Goal: Task Accomplishment & Management: Complete application form

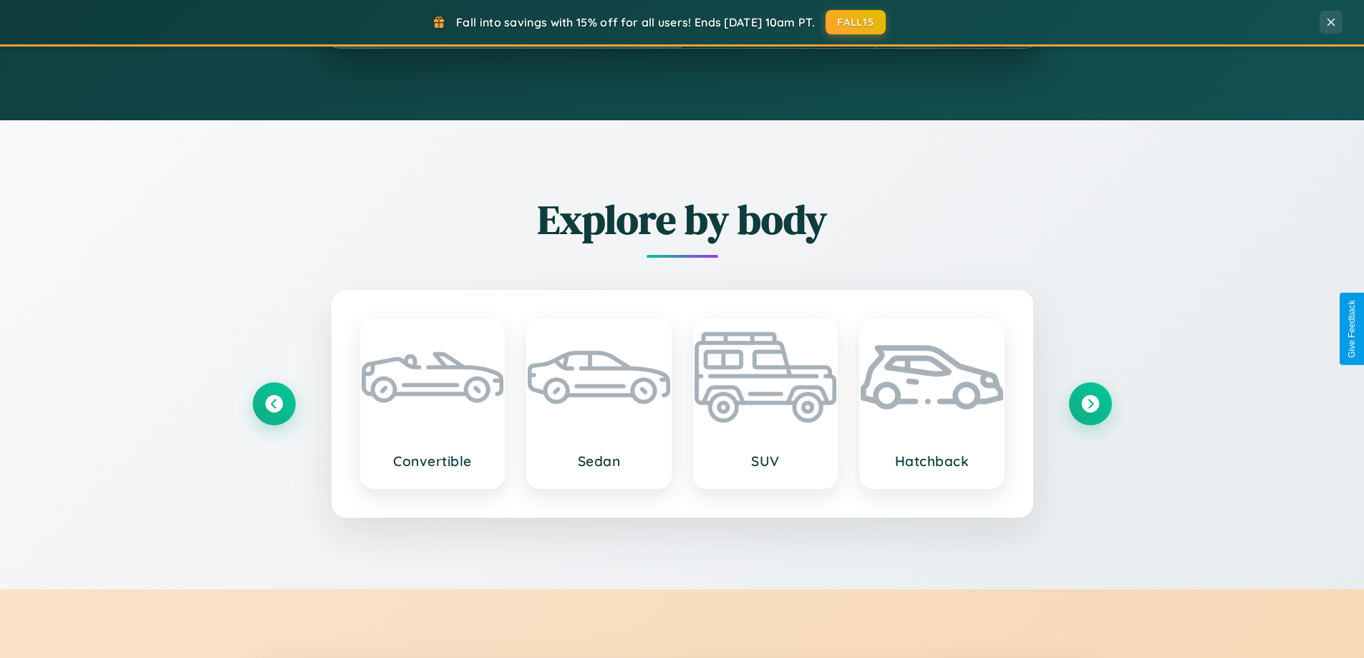
scroll to position [2754, 0]
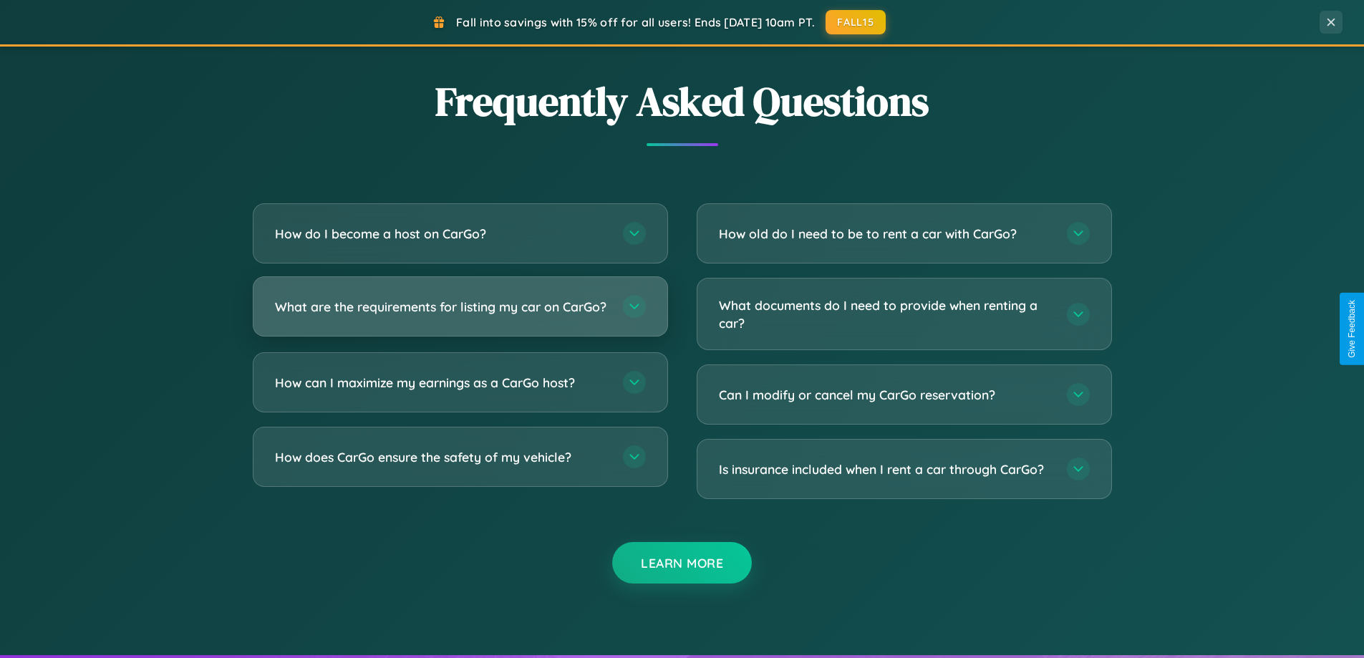
click at [460, 313] on h3 "What are the requirements for listing my car on CarGo?" at bounding box center [442, 307] width 334 height 18
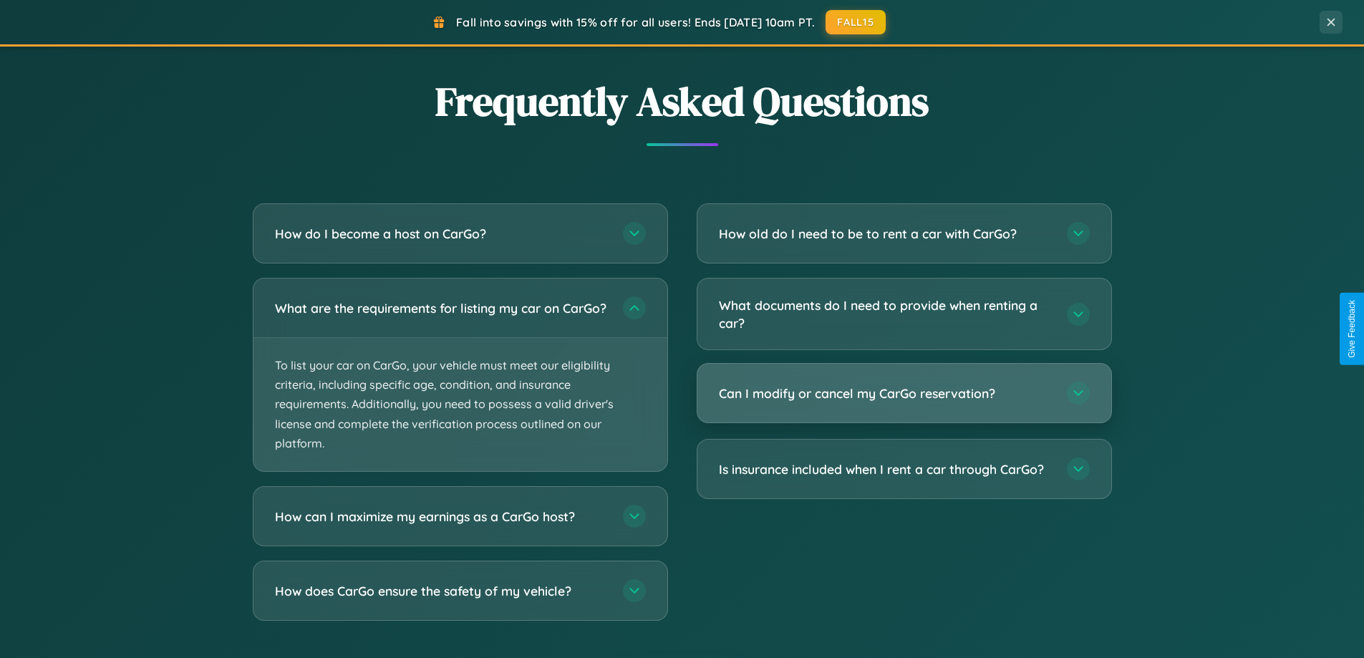
click at [903, 394] on h3 "Can I modify or cancel my CarGo reservation?" at bounding box center [886, 393] width 334 height 18
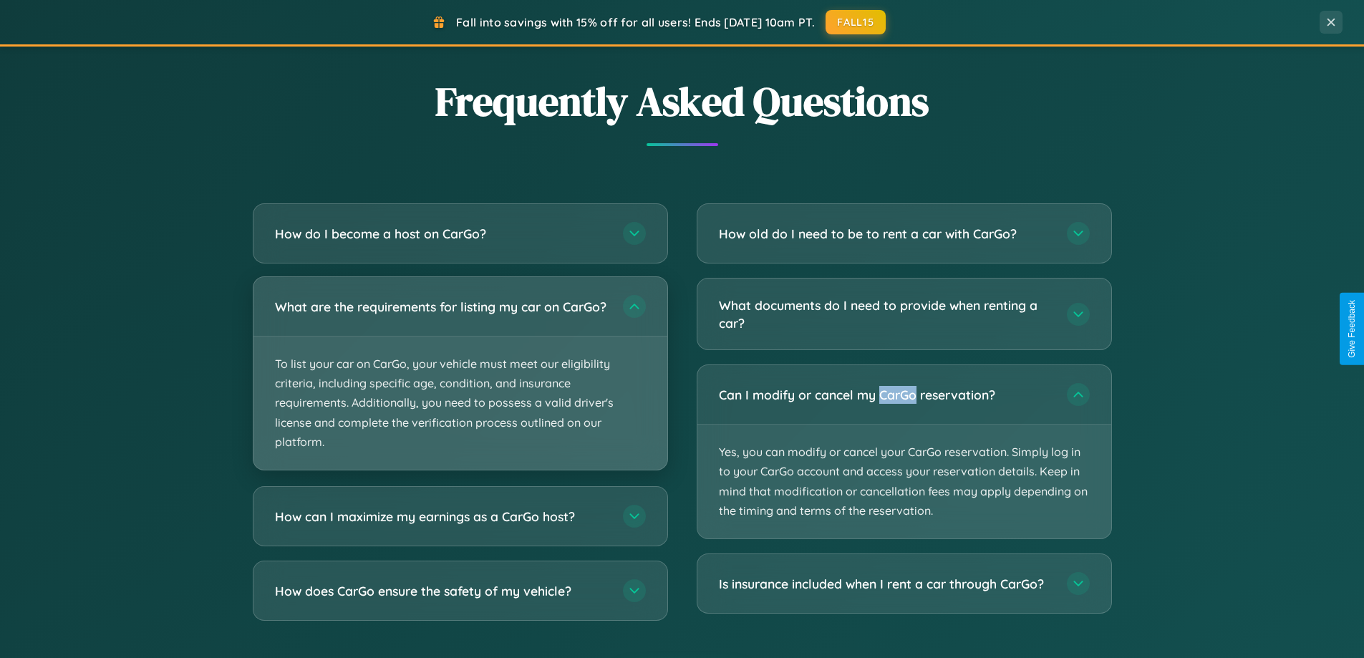
click at [460, 381] on p "To list your car on CarGo, your vehicle must meet our eligibility criteria, inc…" at bounding box center [460, 402] width 414 height 133
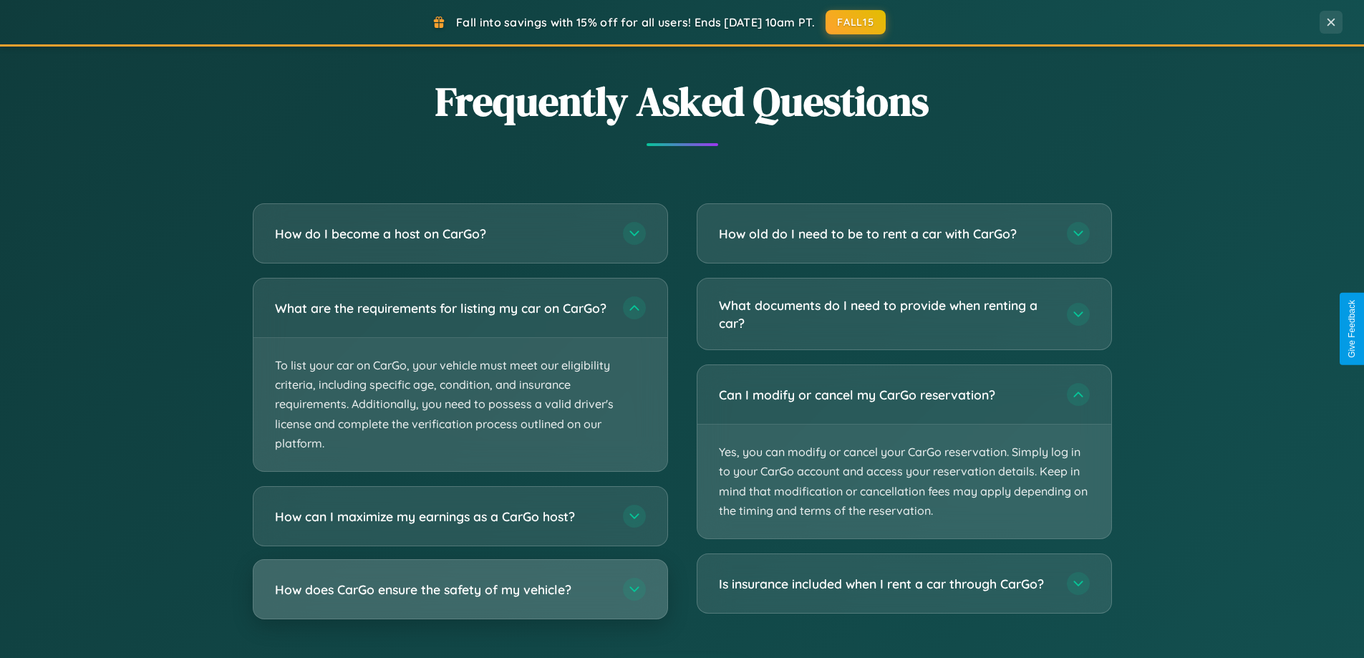
click at [460, 598] on h3 "How does CarGo ensure the safety of my vehicle?" at bounding box center [442, 589] width 334 height 18
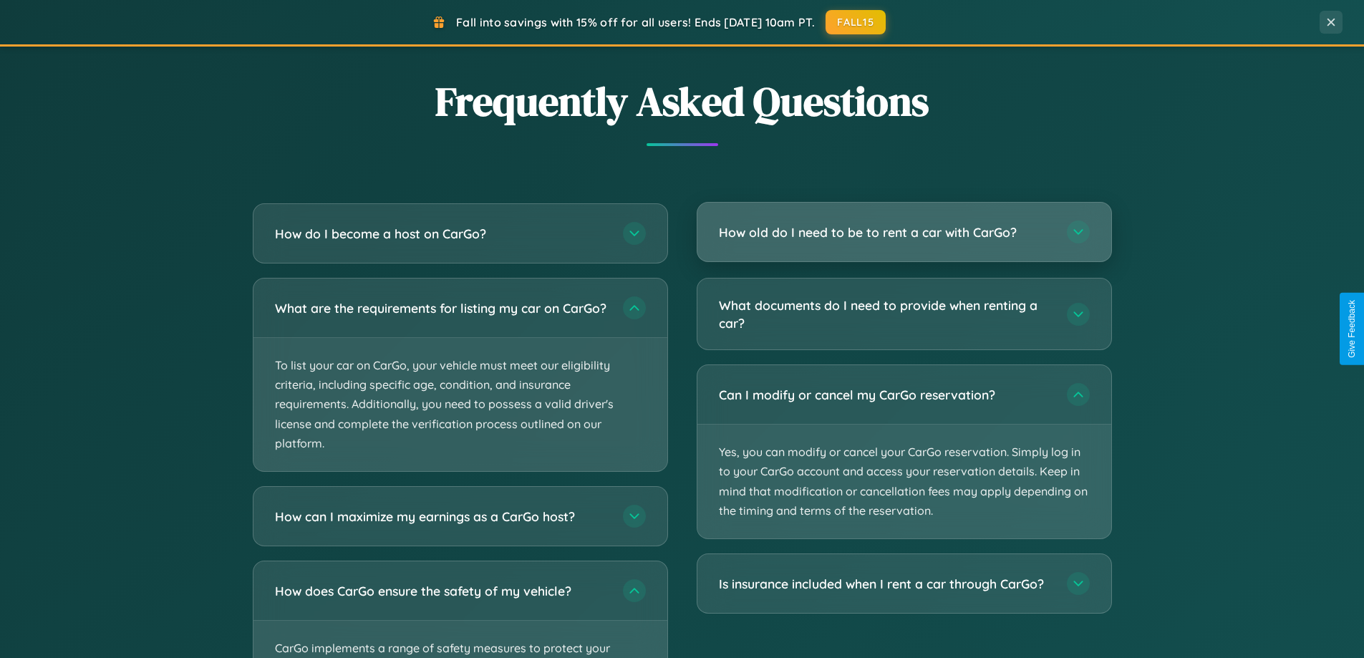
click at [903, 232] on h3 "How old do I need to be to rent a car with CarGo?" at bounding box center [886, 232] width 334 height 18
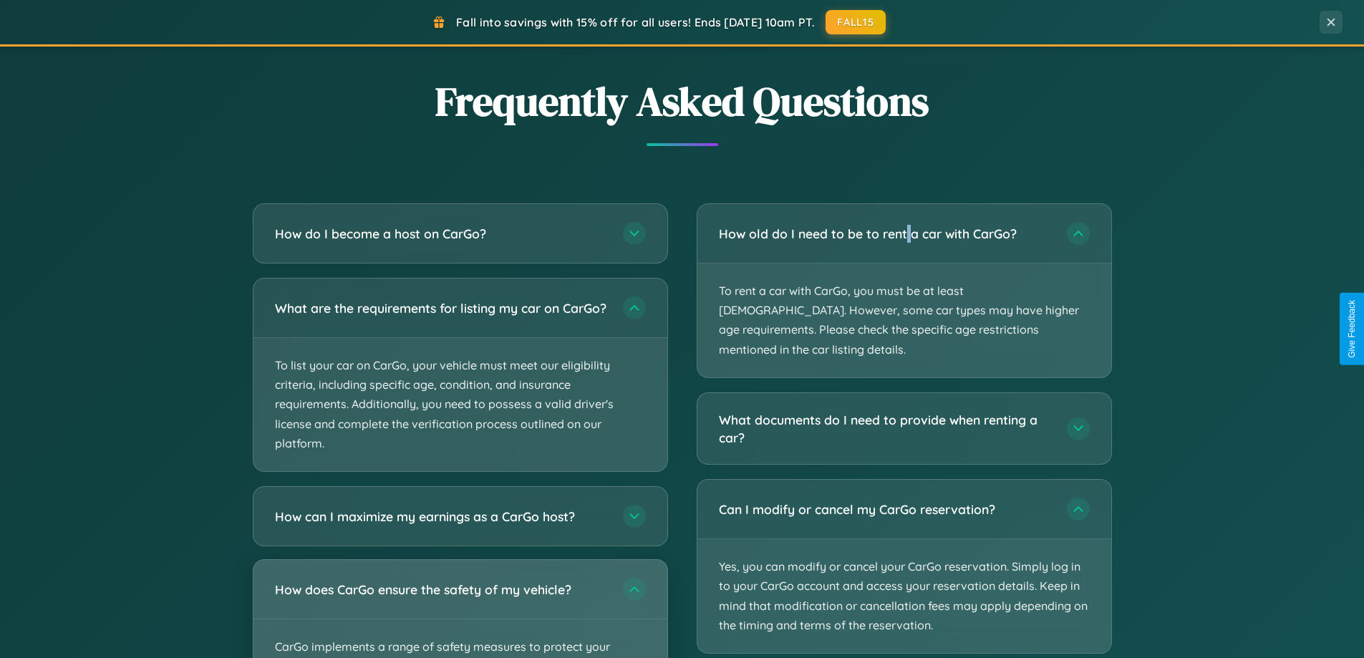
click at [460, 615] on div "How does CarGo ensure the safety of my vehicle?" at bounding box center [460, 589] width 414 height 59
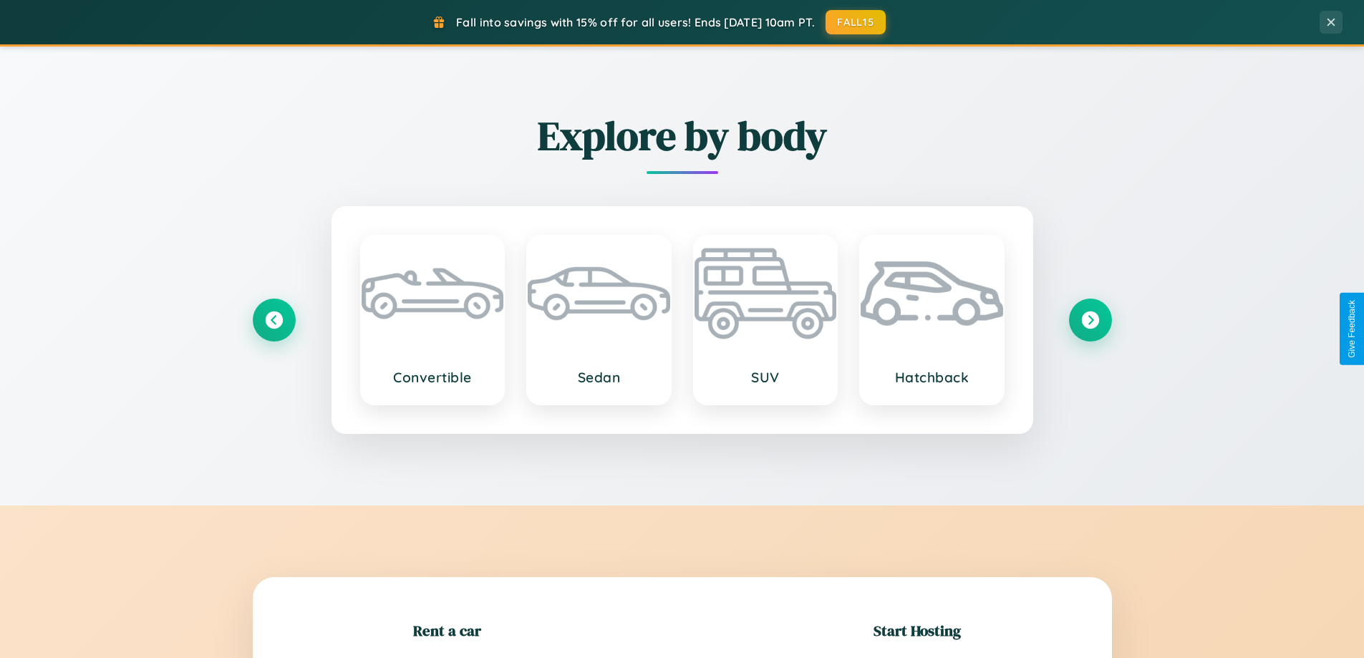
scroll to position [617, 0]
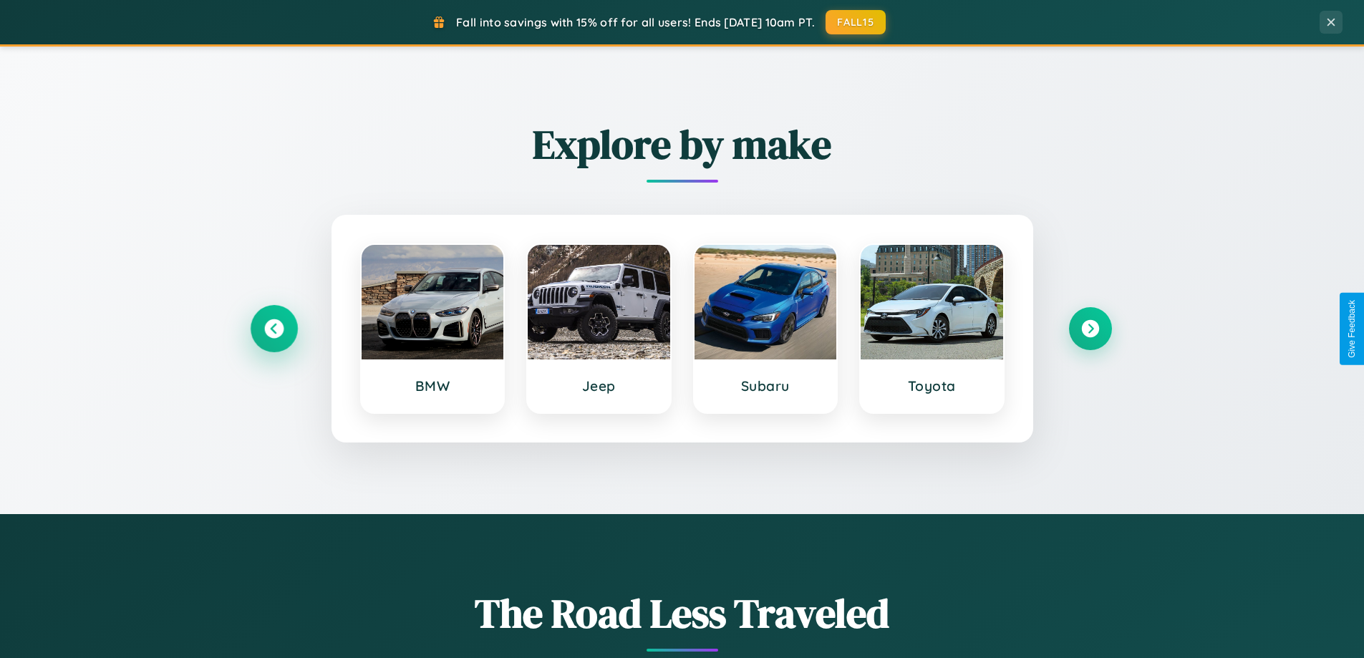
click at [273, 329] on icon at bounding box center [273, 328] width 19 height 19
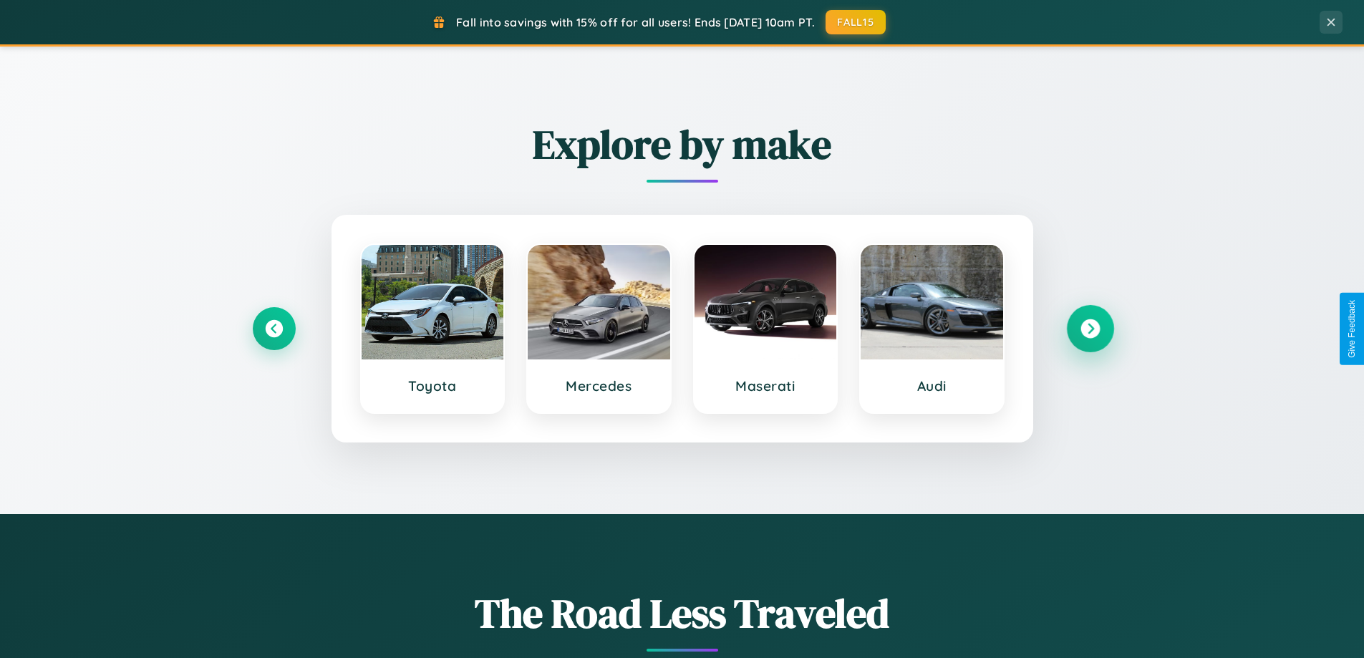
click at [1089, 329] on icon at bounding box center [1089, 328] width 19 height 19
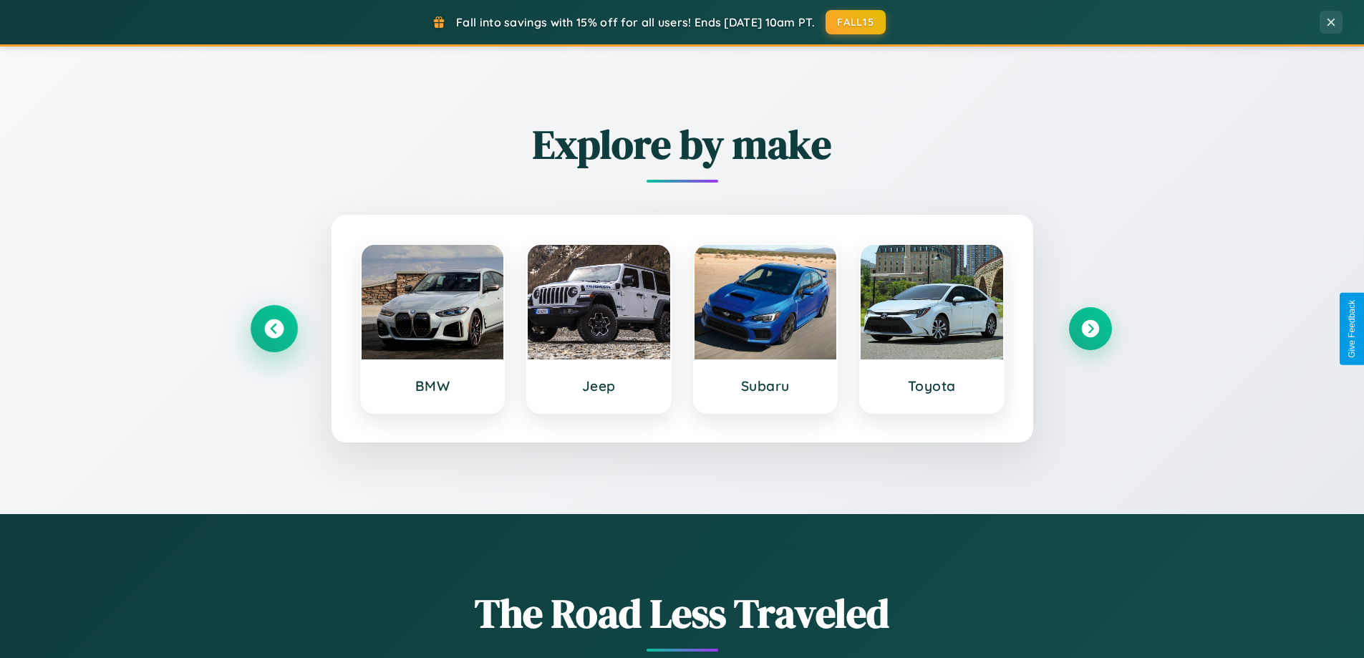
click at [273, 329] on icon at bounding box center [273, 328] width 19 height 19
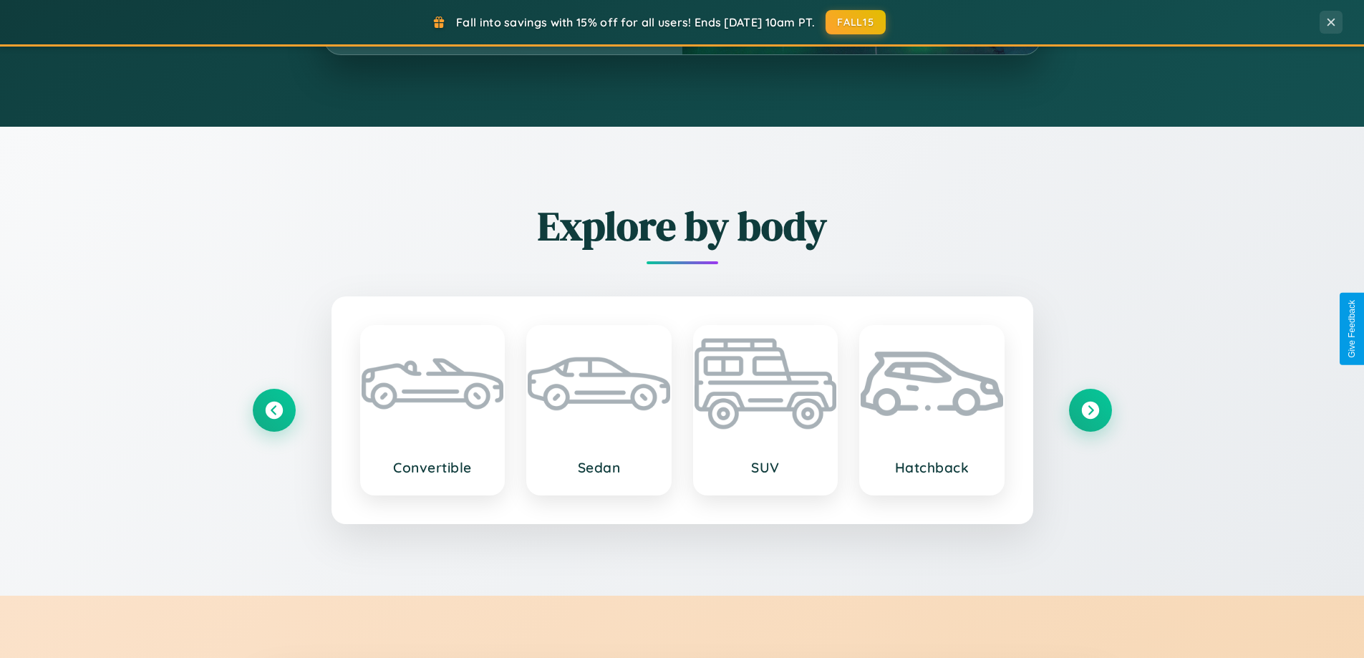
scroll to position [2300, 0]
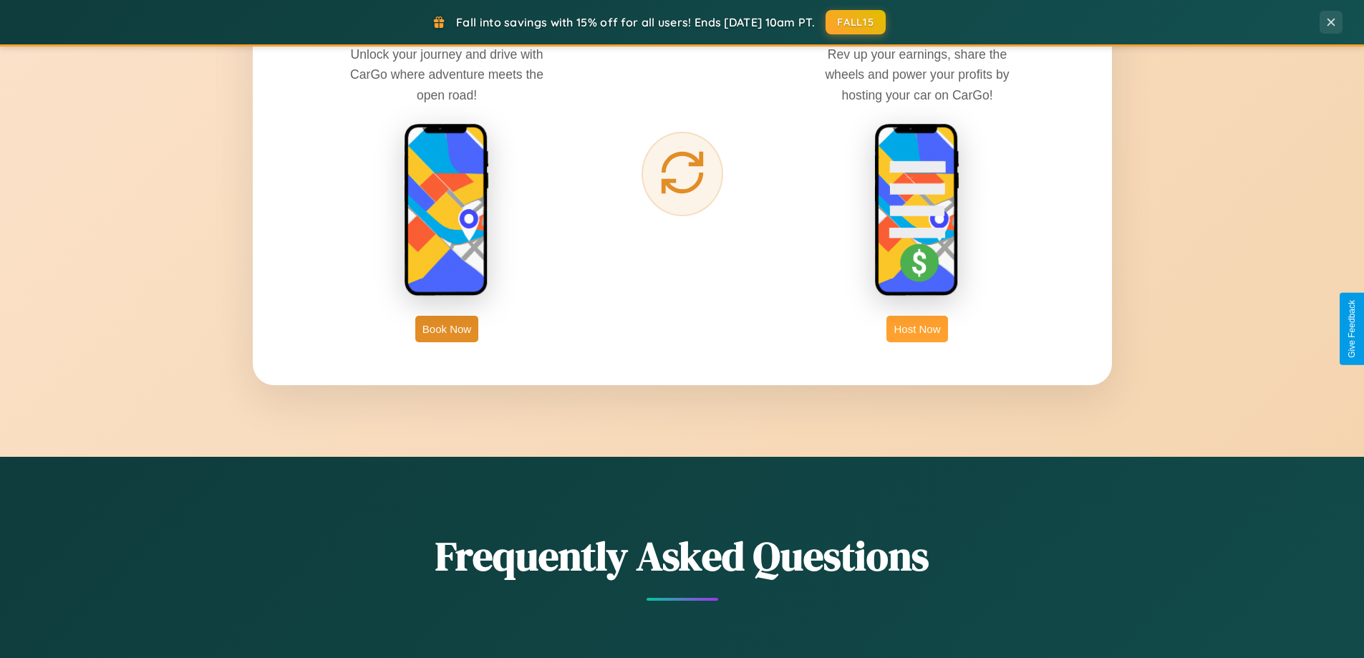
click at [917, 329] on button "Host Now" at bounding box center [916, 329] width 61 height 26
